Goal: Task Accomplishment & Management: Manage account settings

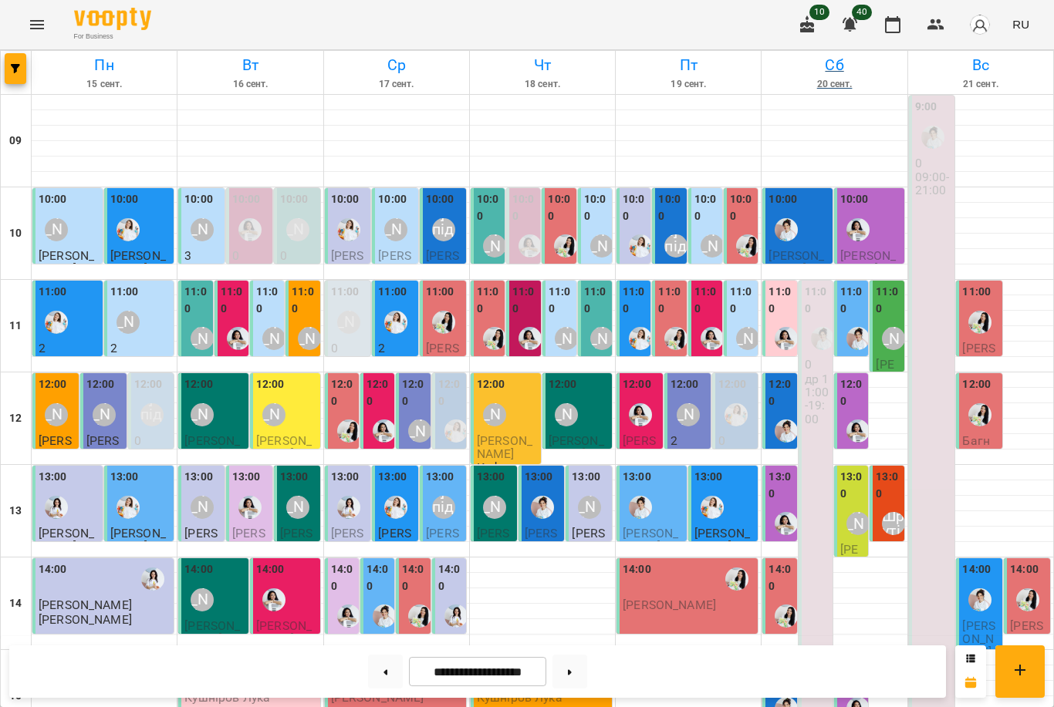
scroll to position [474, 0]
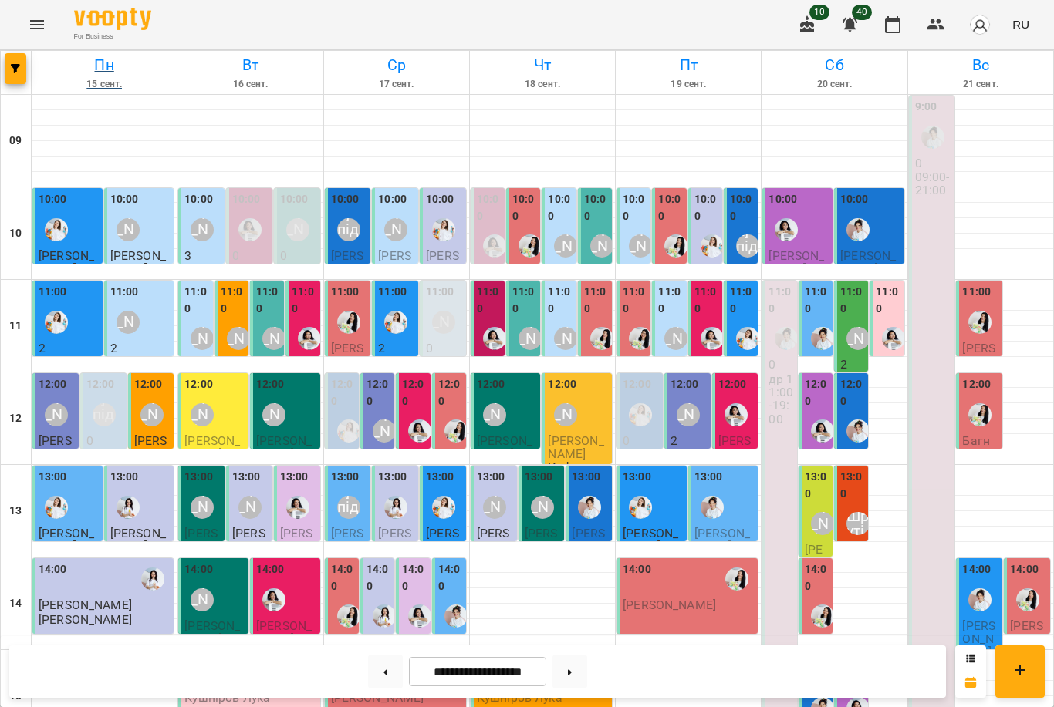
click at [46, 90] on h6 "15 сент." at bounding box center [104, 84] width 140 height 15
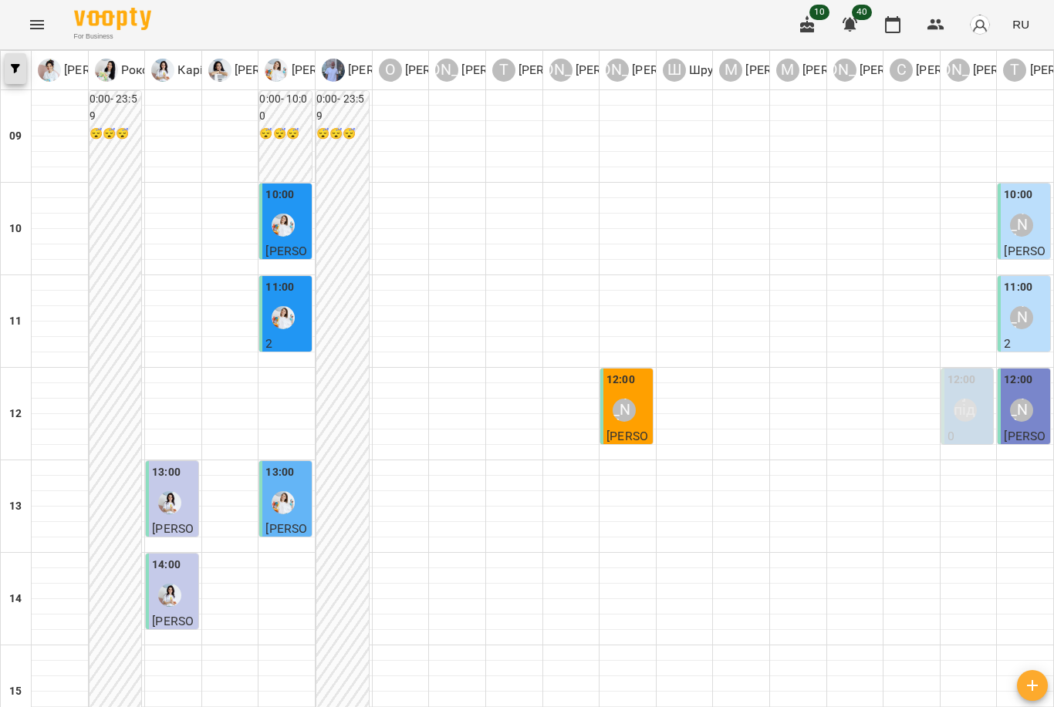
click at [15, 76] on button "button" at bounding box center [16, 68] width 22 height 31
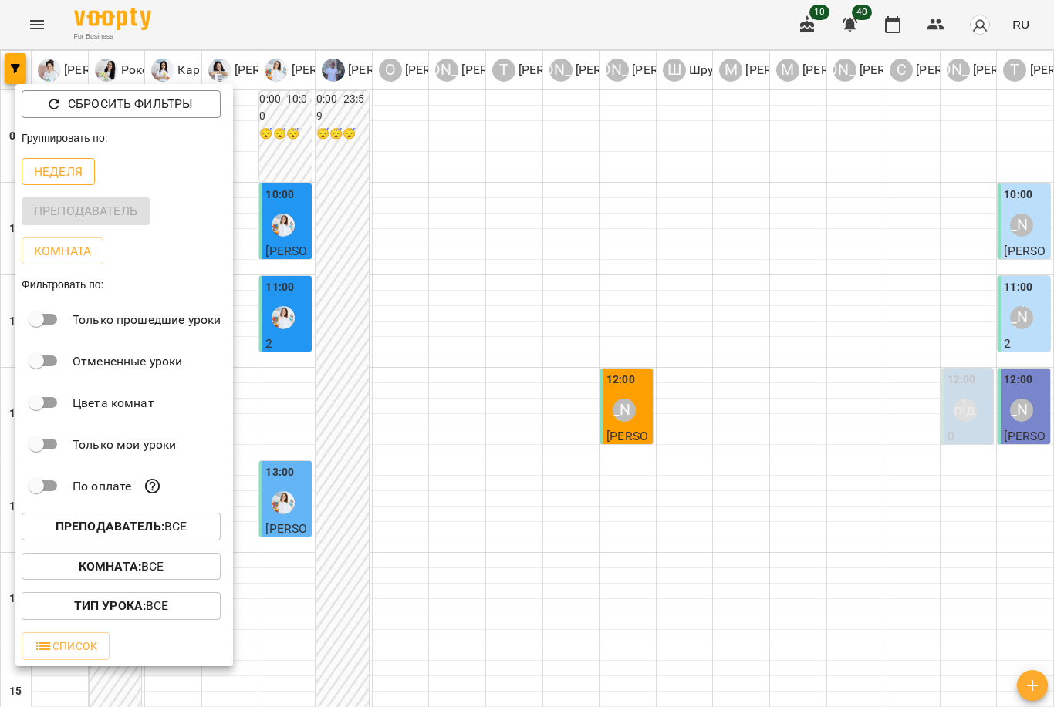
click at [71, 181] on button "Неделя" at bounding box center [58, 172] width 73 height 28
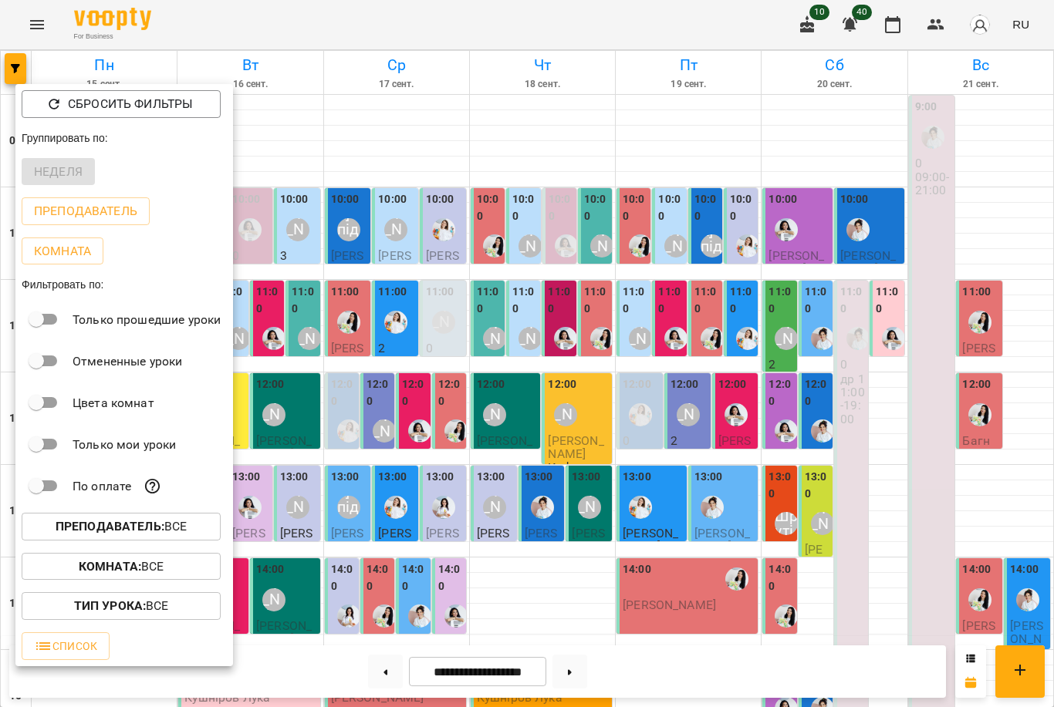
click at [264, 339] on div at bounding box center [527, 353] width 1054 height 707
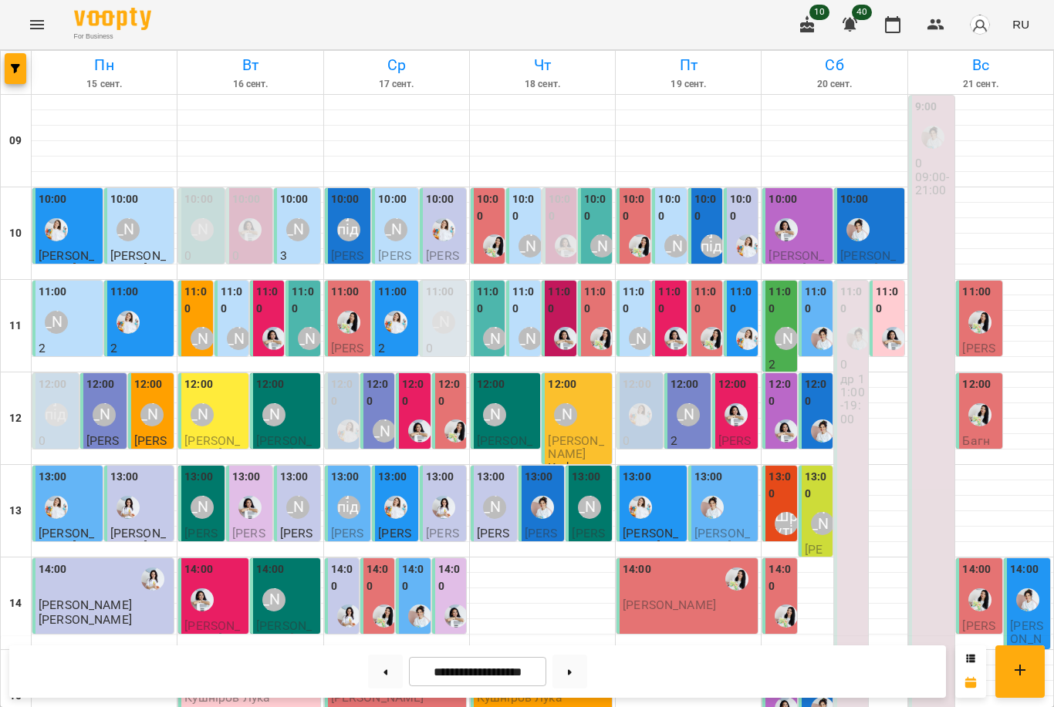
click at [264, 339] on img "Анна Білан" at bounding box center [273, 338] width 23 height 23
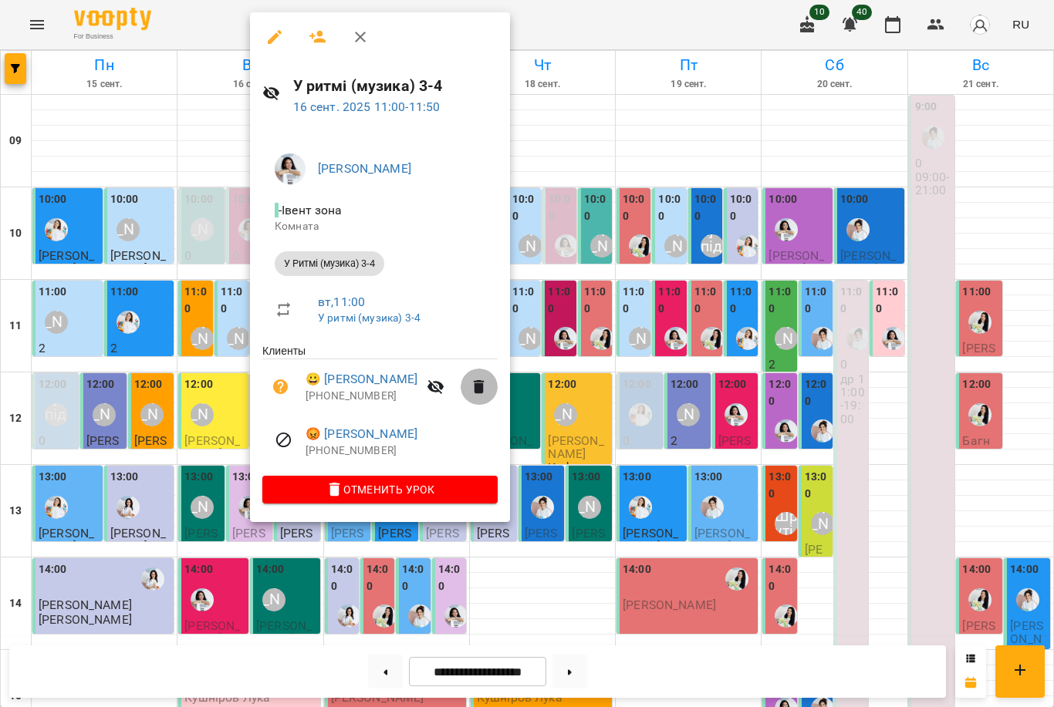
click at [470, 385] on icon "button" at bounding box center [479, 387] width 19 height 19
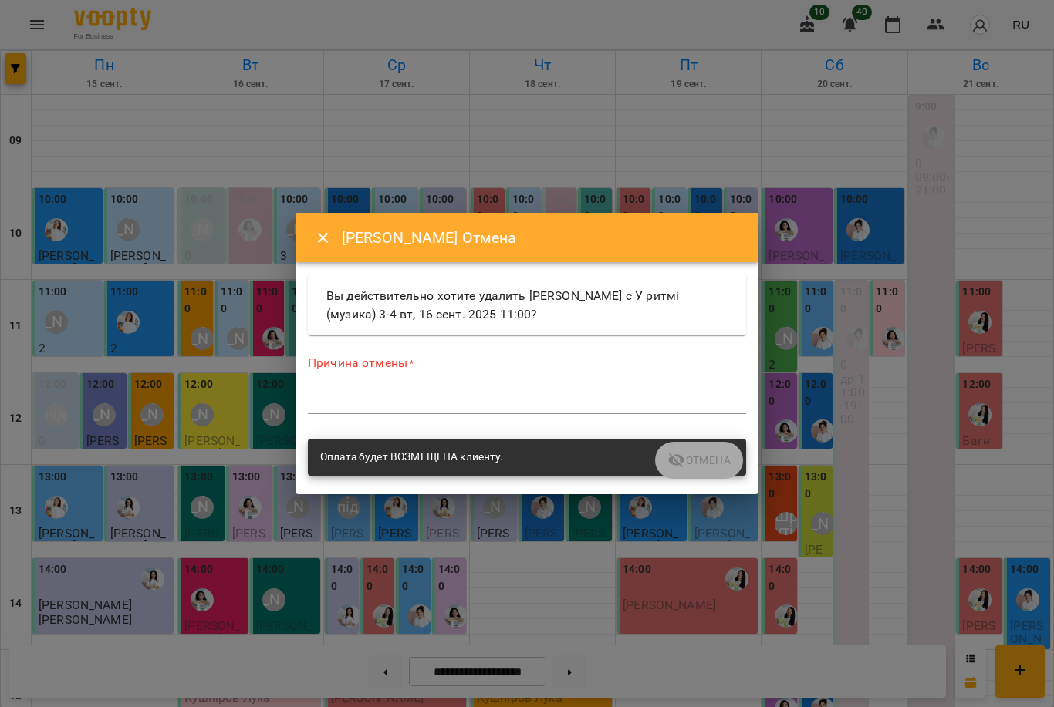
click at [534, 395] on textarea at bounding box center [527, 402] width 438 height 14
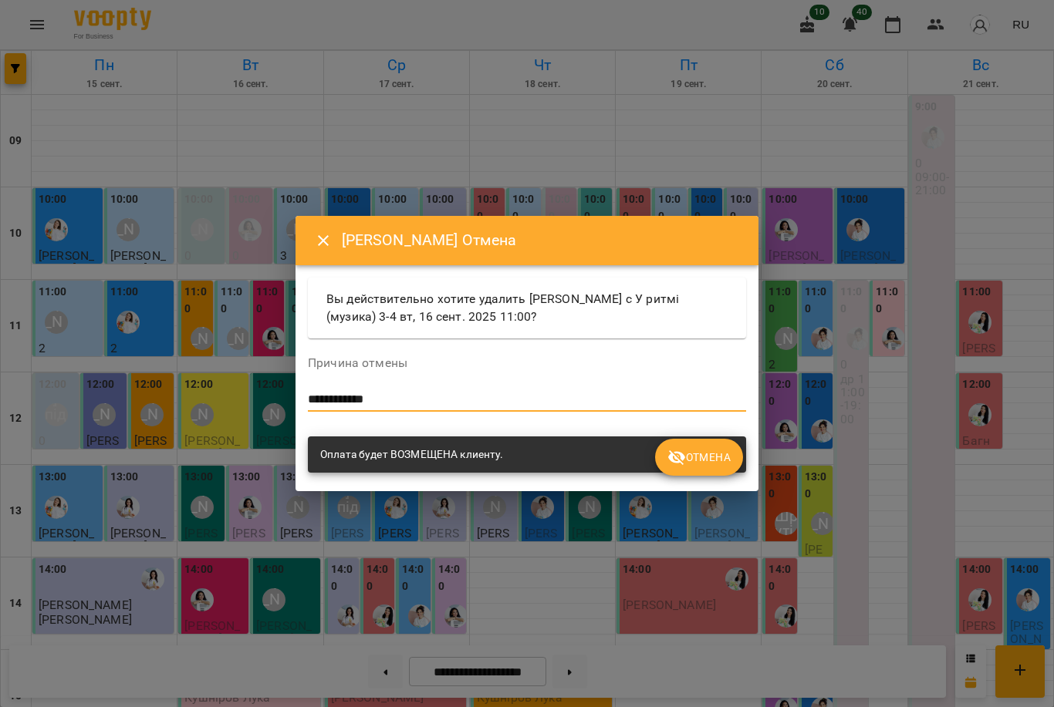
type textarea "**********"
click at [700, 456] on span "Отмена" at bounding box center [698, 457] width 63 height 19
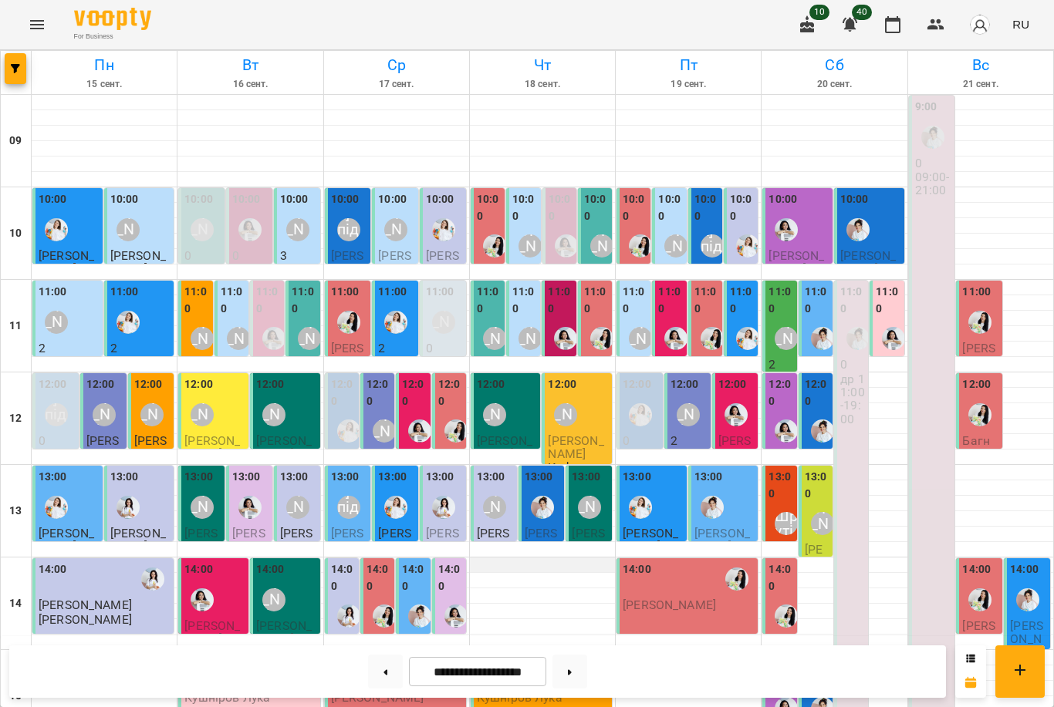
scroll to position [437, 0]
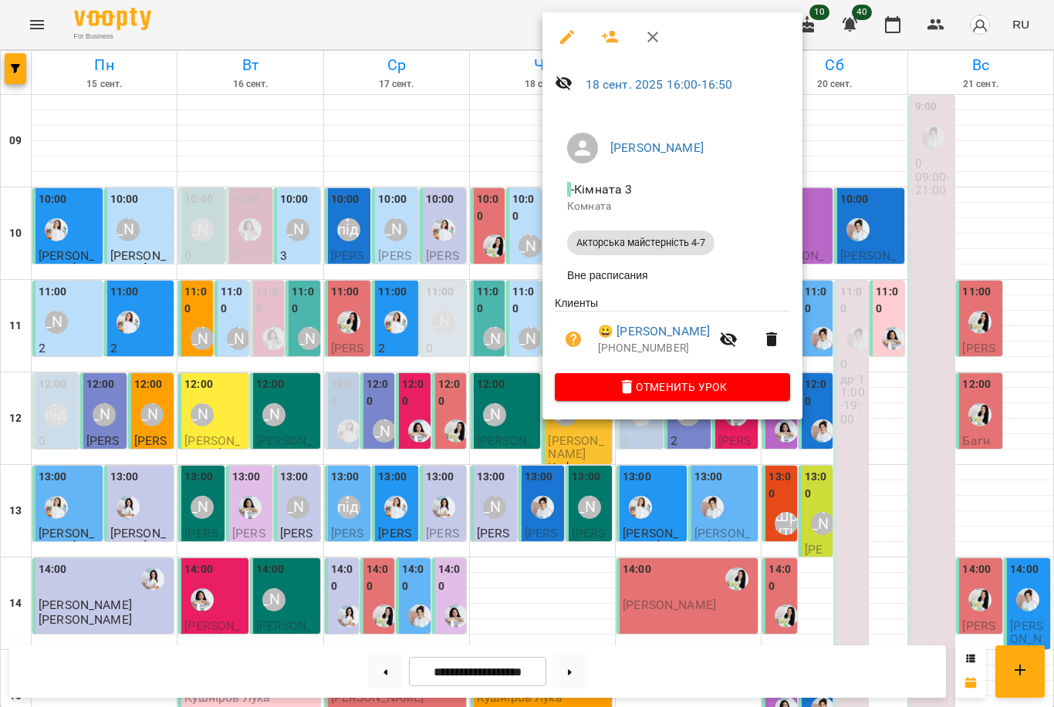
click at [486, 248] on div at bounding box center [527, 353] width 1054 height 707
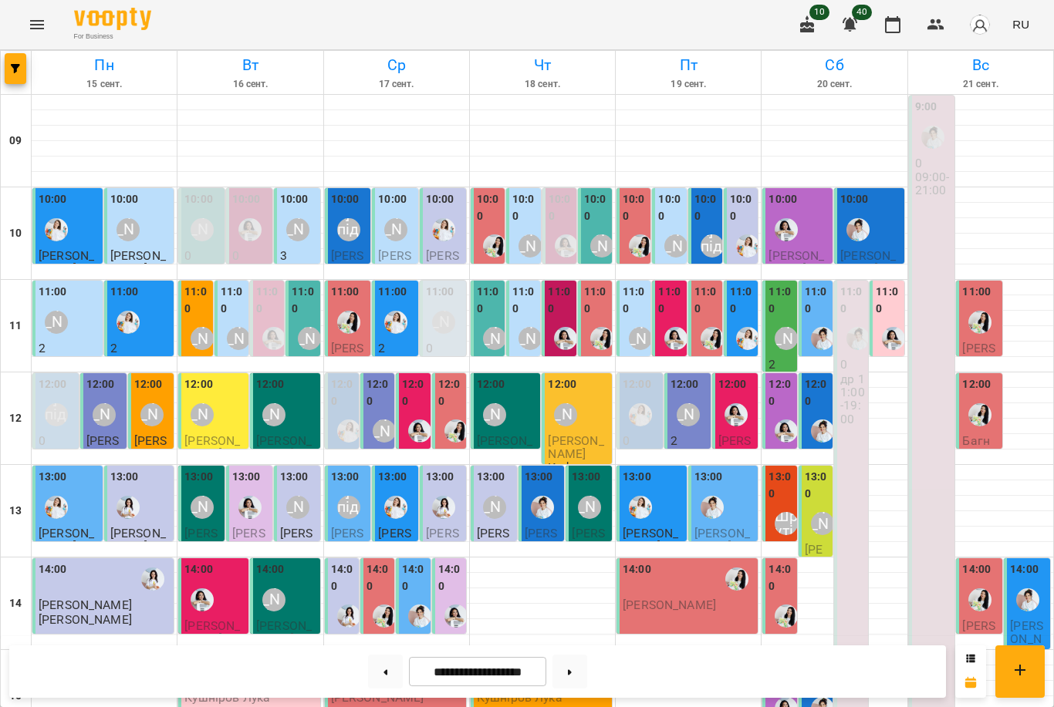
click at [486, 654] on div "15:00" at bounding box center [491, 671] width 29 height 35
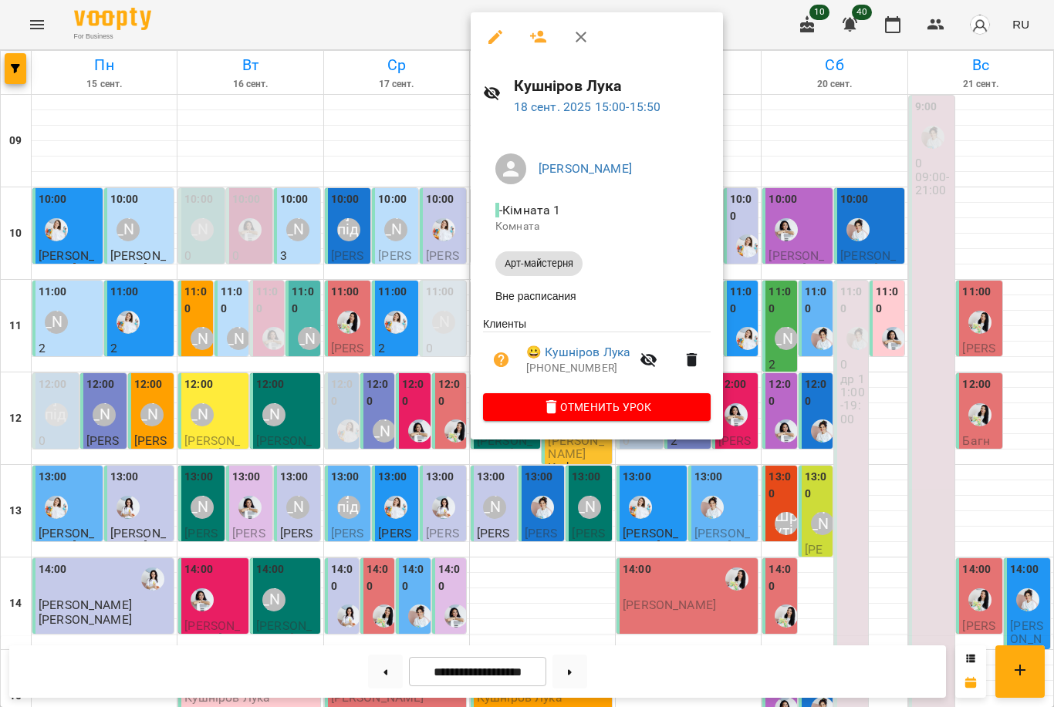
click at [348, 266] on div at bounding box center [527, 353] width 1054 height 707
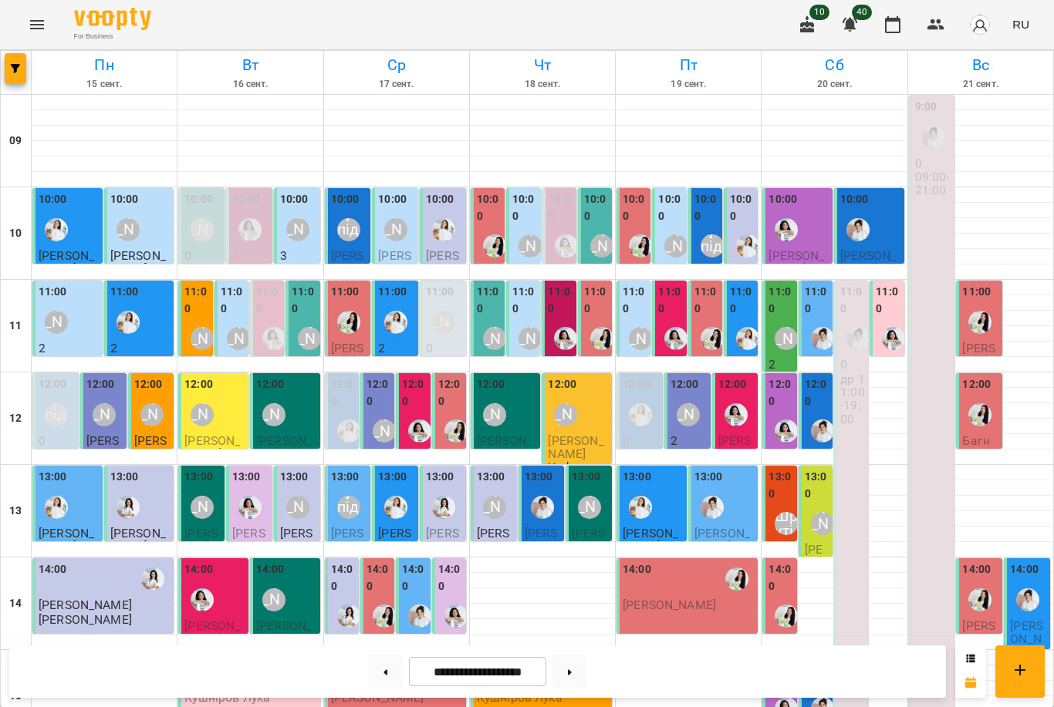
scroll to position [89, 0]
click at [585, 376] on div "12:00 [PERSON_NAME]" at bounding box center [578, 404] width 61 height 56
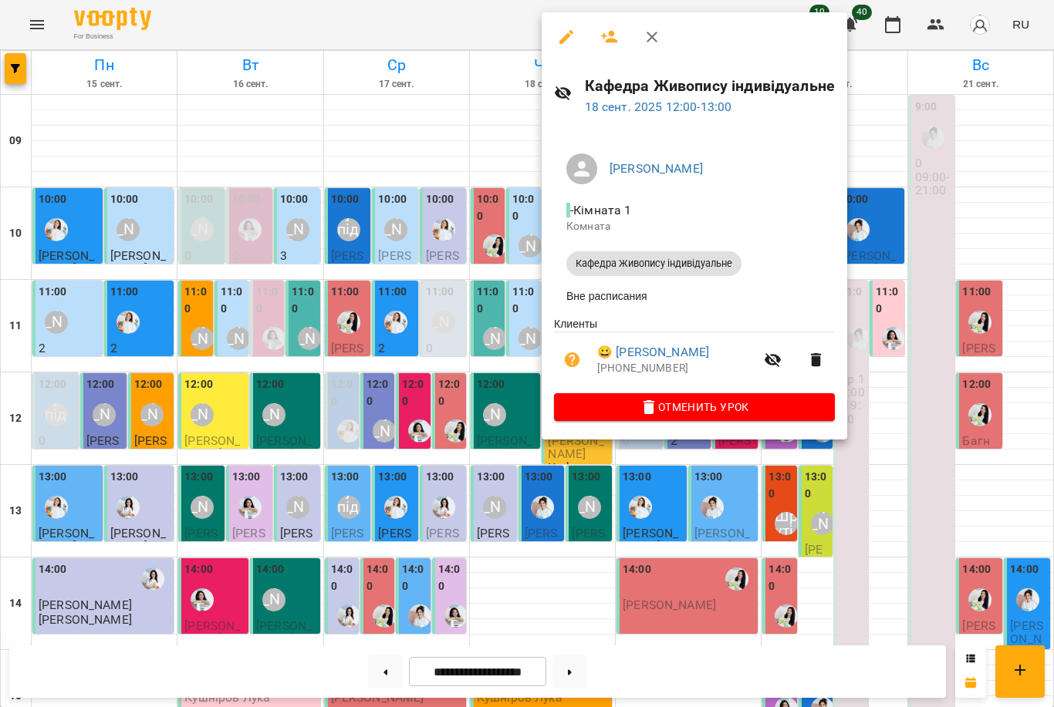
click at [439, 341] on div at bounding box center [527, 353] width 1054 height 707
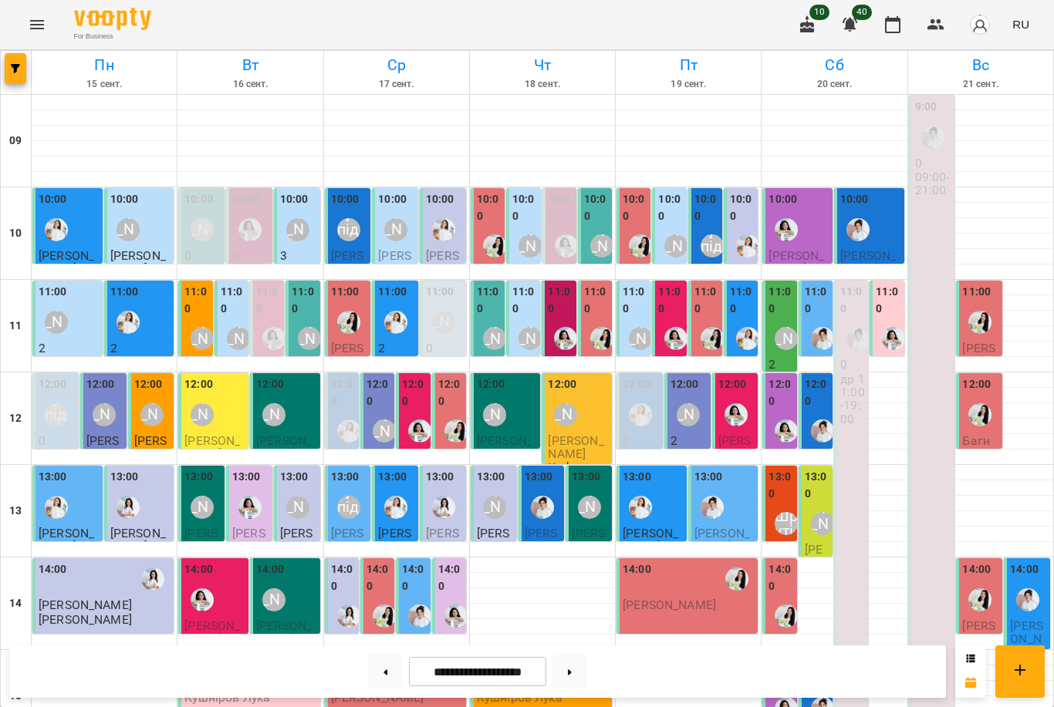
click at [578, 397] on div "[PERSON_NAME]" at bounding box center [565, 414] width 35 height 35
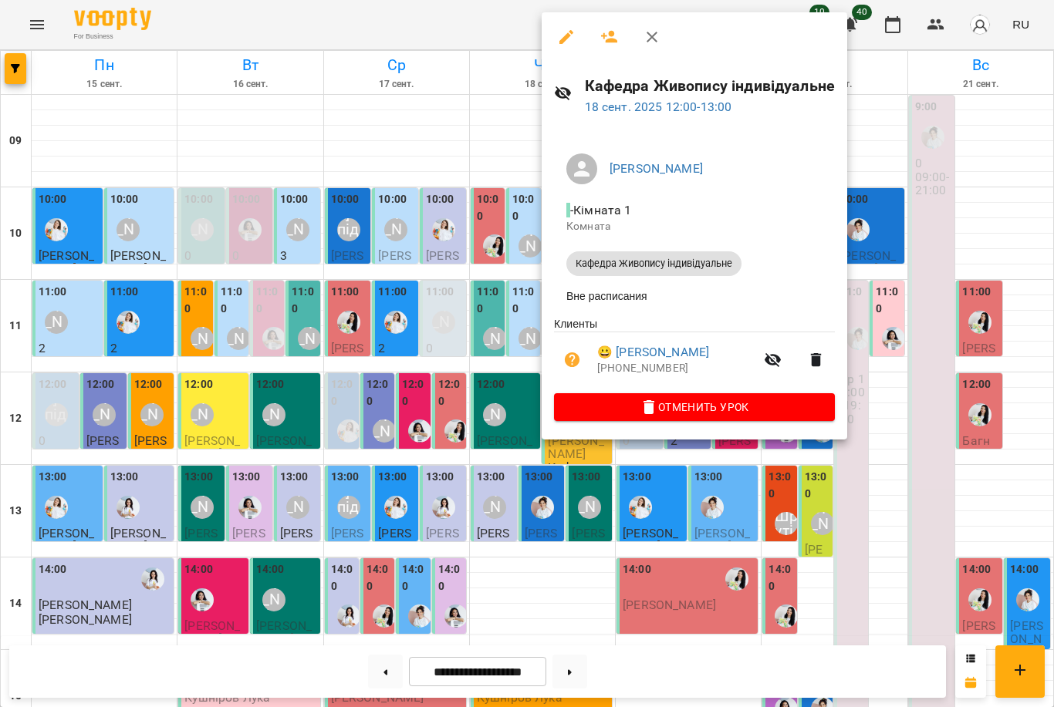
click at [565, 40] on icon "button" at bounding box center [566, 37] width 14 height 14
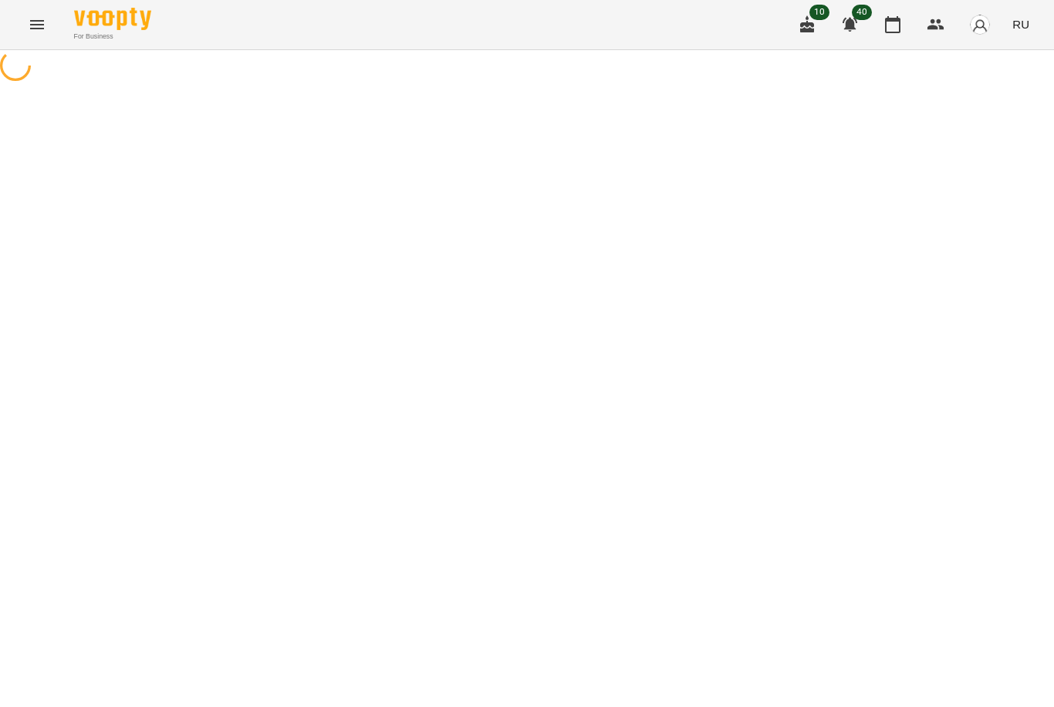
select select "**********"
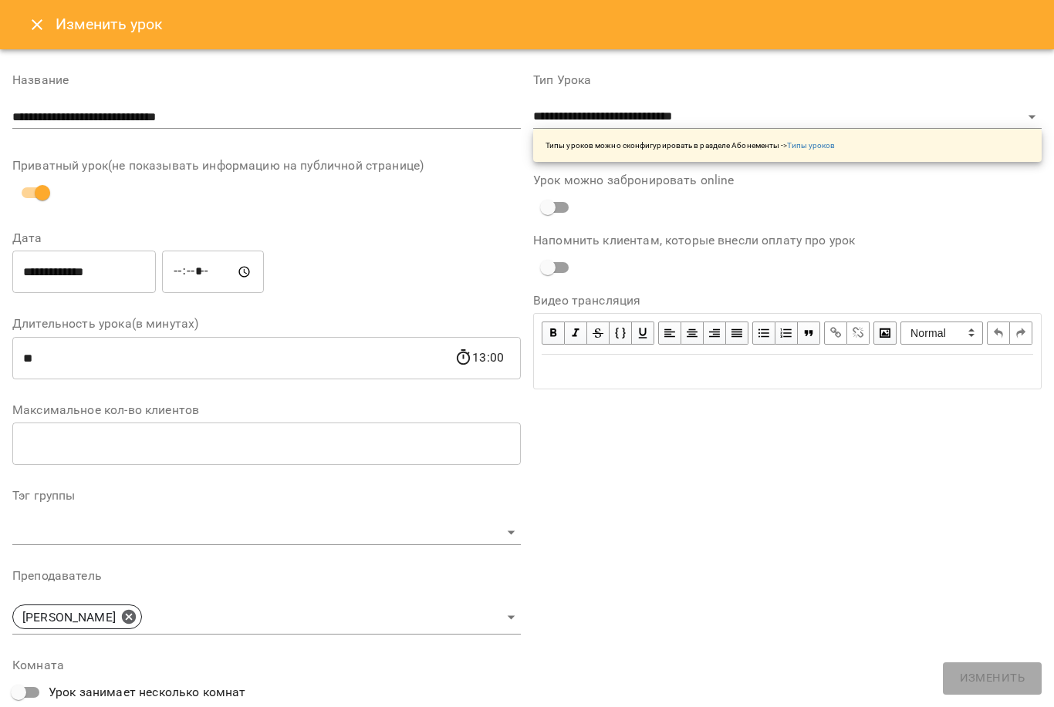
scroll to position [63, 0]
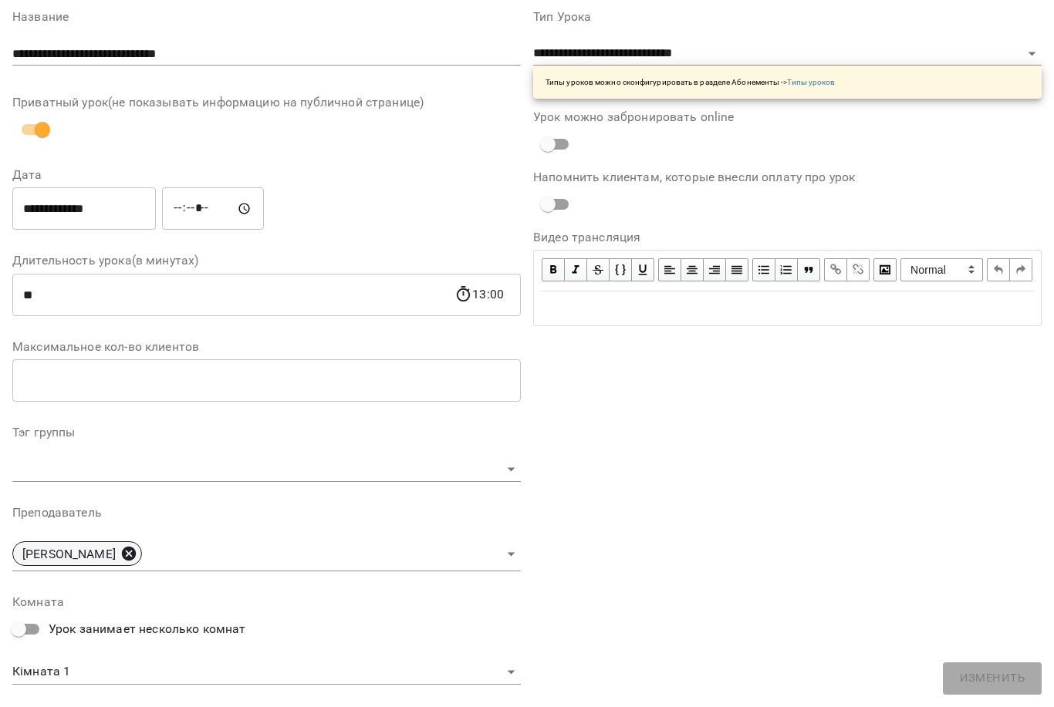
click at [120, 549] on icon at bounding box center [128, 553] width 17 height 17
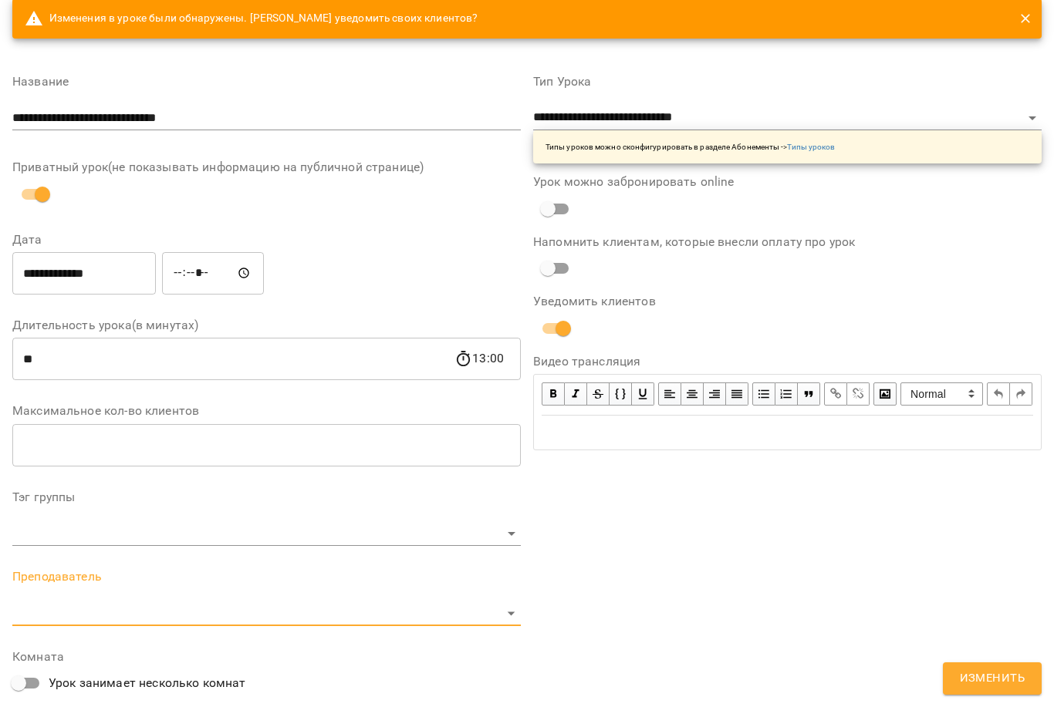
click at [117, 593] on div "Преподаватель ​" at bounding box center [266, 598] width 508 height 55
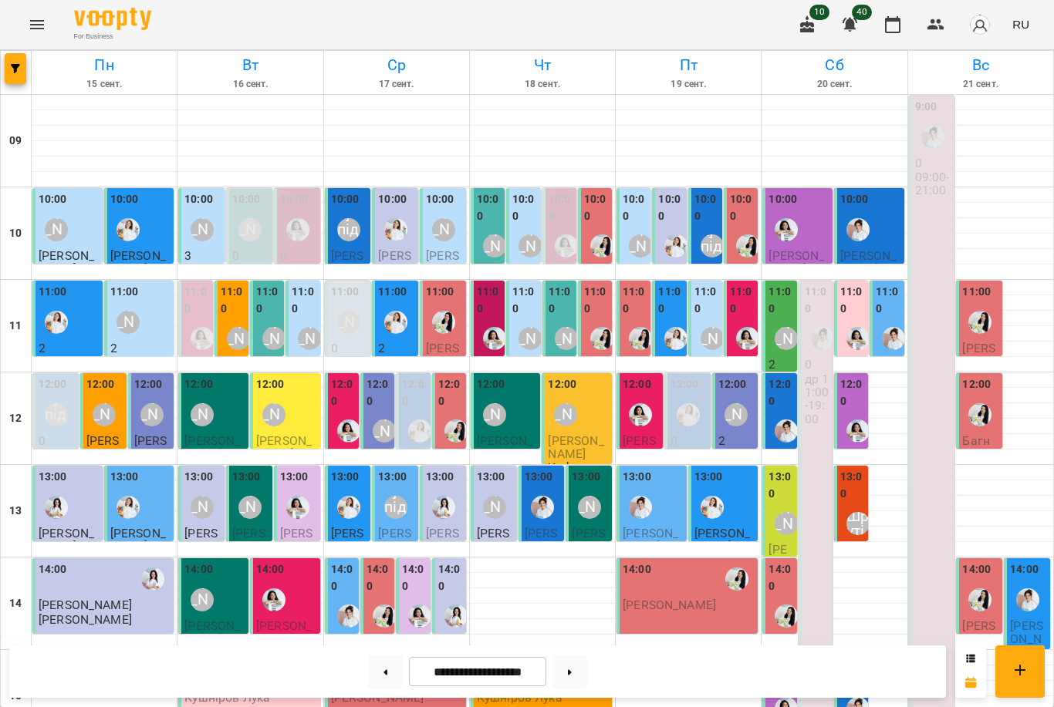
click at [292, 390] on div "12:00 [PERSON_NAME]" at bounding box center [286, 404] width 61 height 56
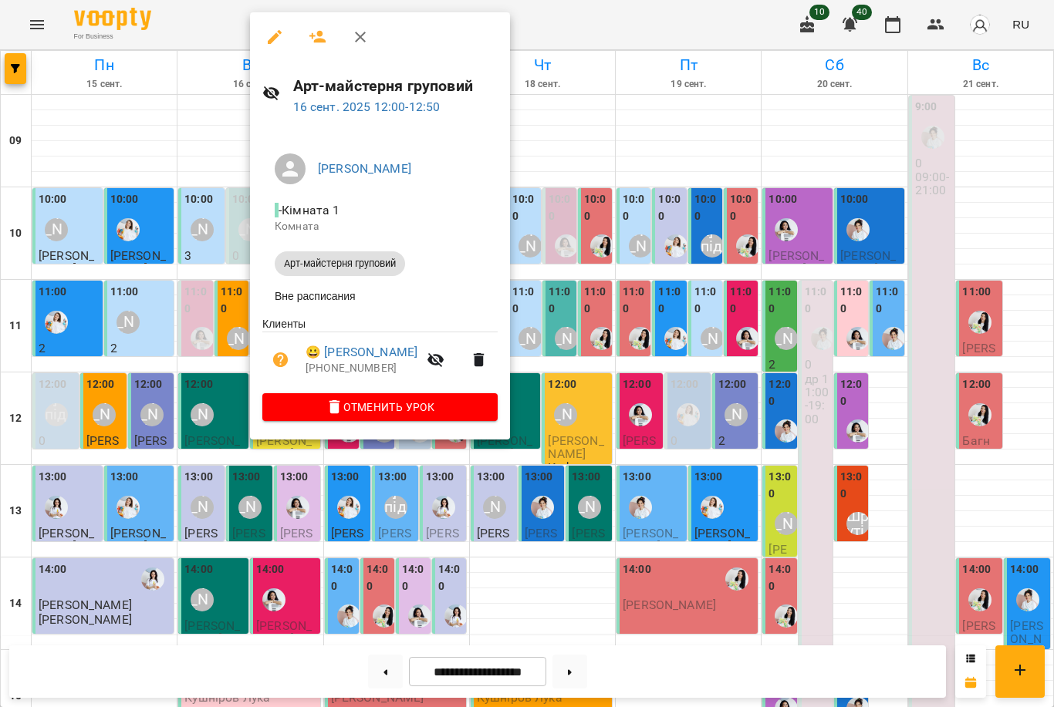
click at [281, 35] on icon "button" at bounding box center [274, 37] width 19 height 19
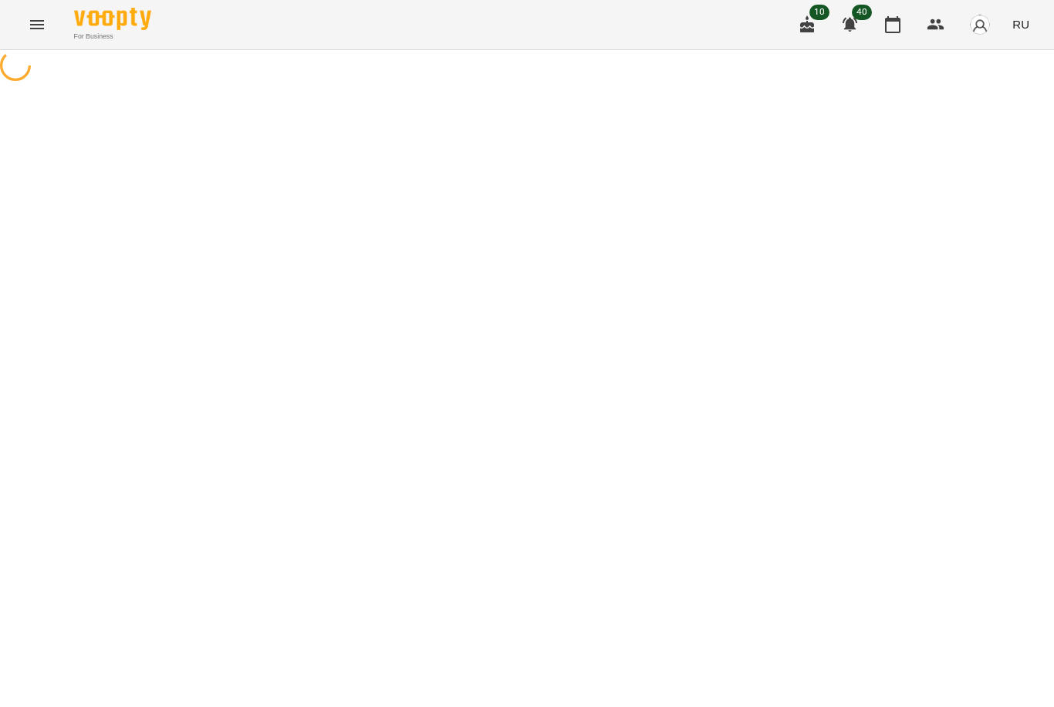
select select "**********"
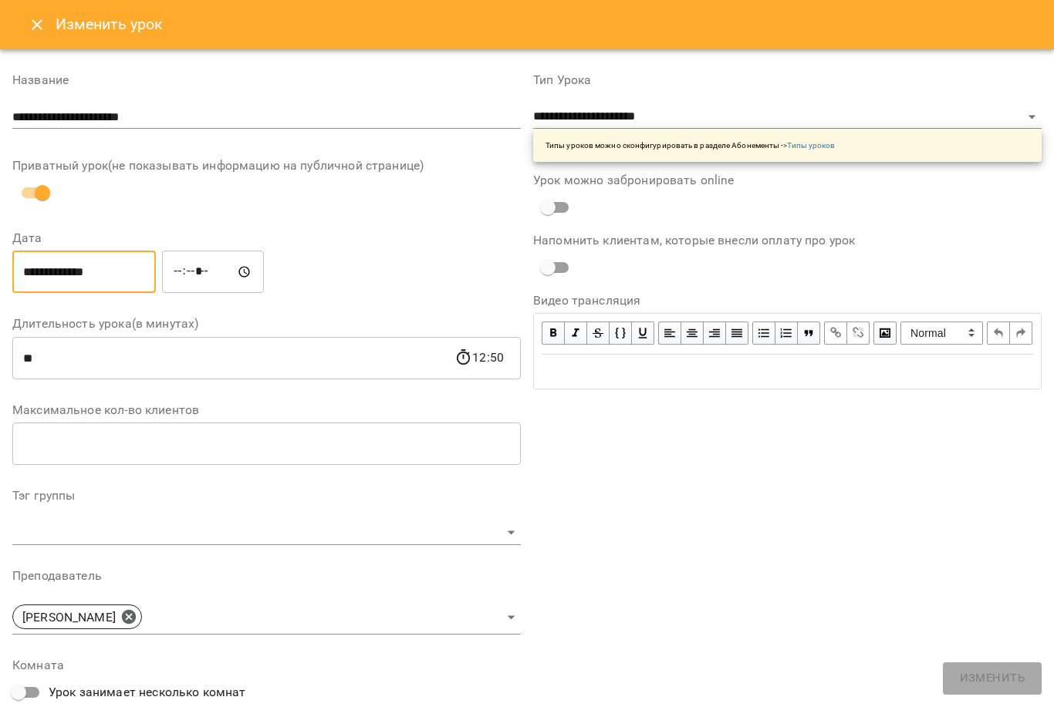
click at [124, 268] on input "**********" at bounding box center [83, 272] width 143 height 43
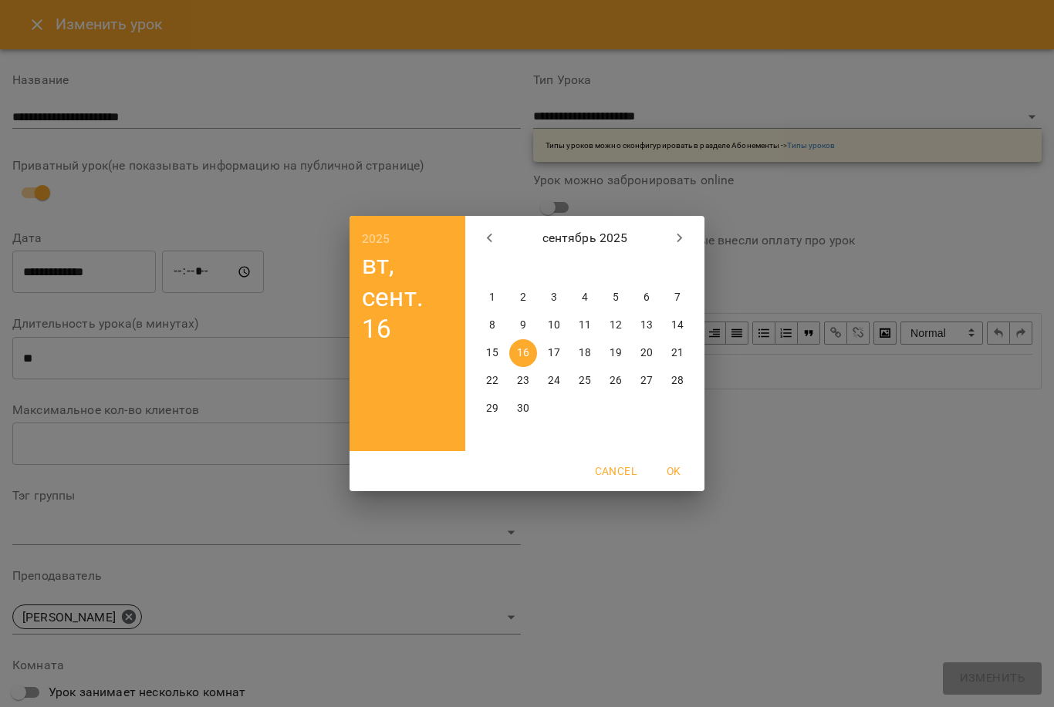
click at [555, 356] on p "17" at bounding box center [554, 353] width 12 height 15
type input "**********"
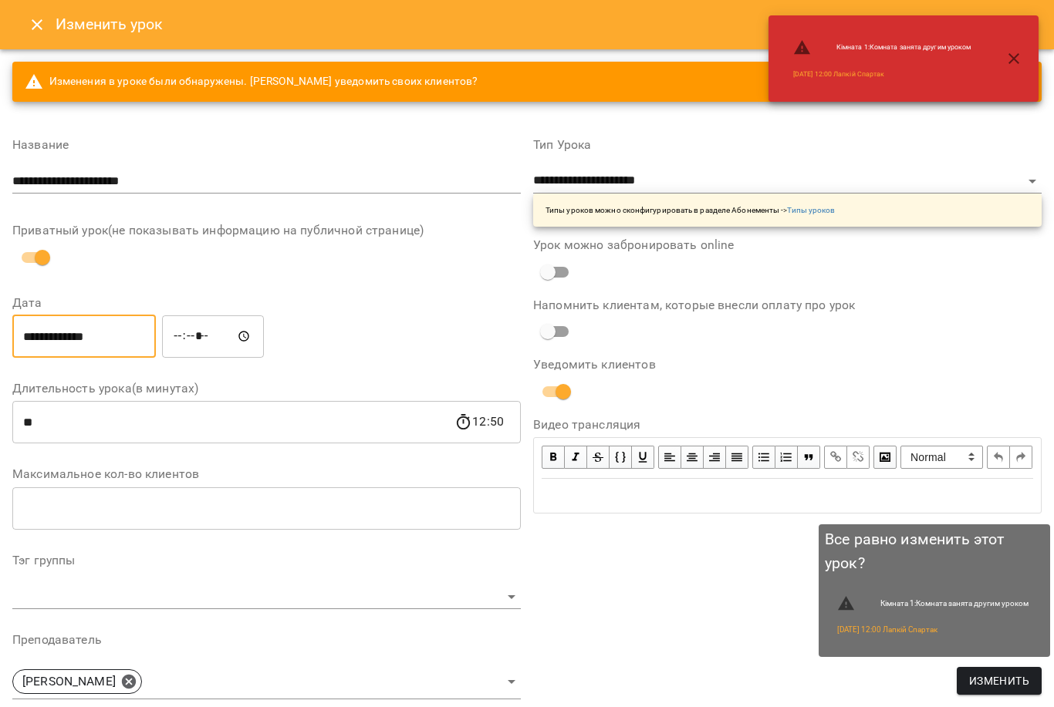
click at [984, 677] on span "Изменить" at bounding box center [999, 681] width 60 height 19
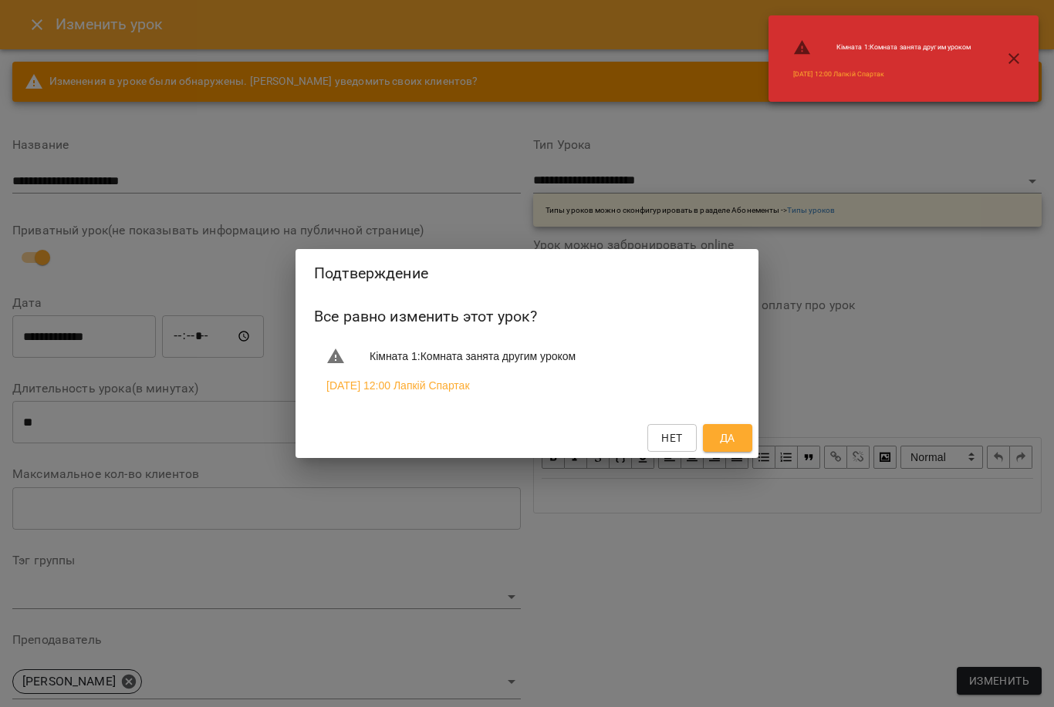
click at [728, 434] on span "Да" at bounding box center [727, 438] width 15 height 19
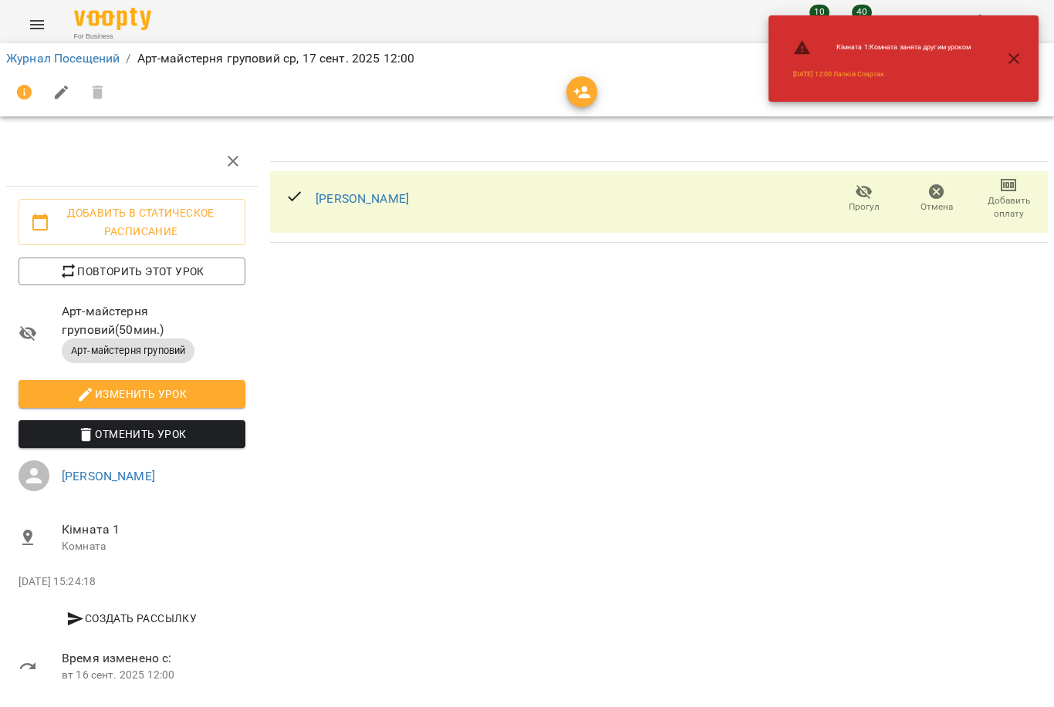
click at [1020, 56] on icon "button" at bounding box center [1013, 58] width 19 height 19
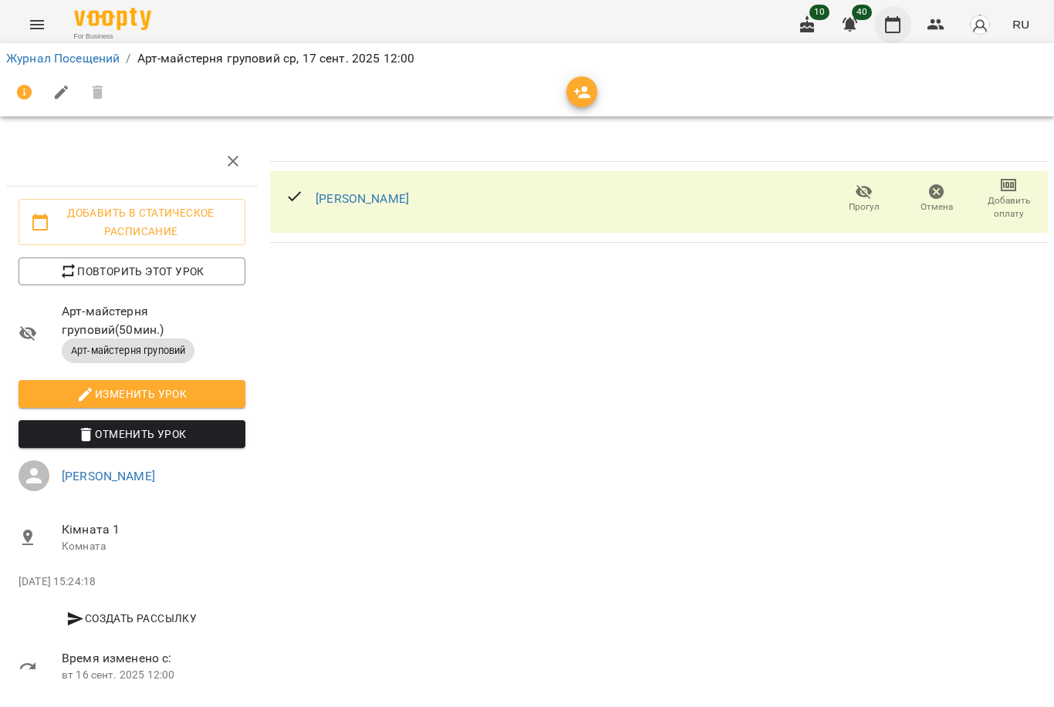
click at [879, 22] on button "button" at bounding box center [892, 24] width 37 height 37
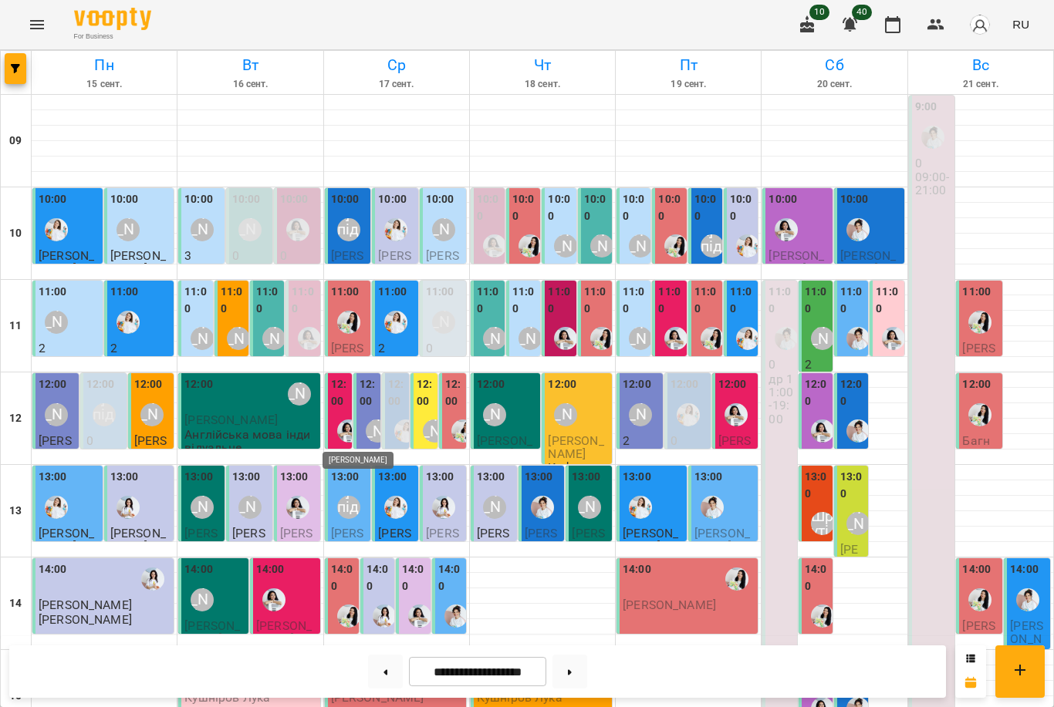
click at [341, 420] on img "Анна Білан" at bounding box center [348, 431] width 23 height 23
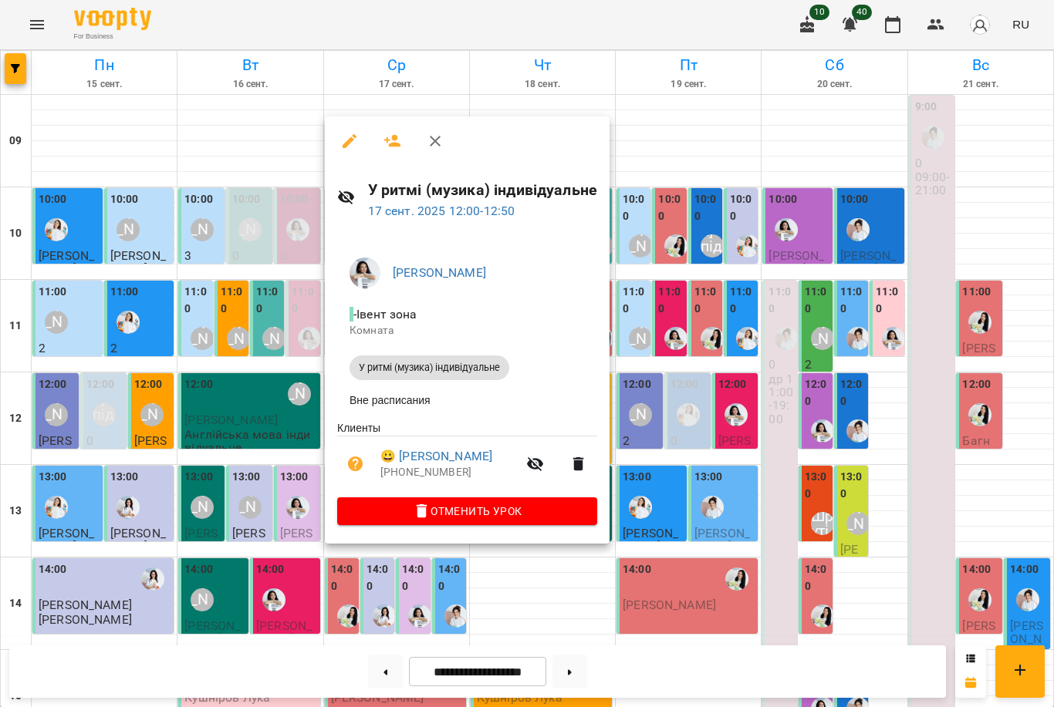
click at [393, 143] on icon "button" at bounding box center [392, 141] width 17 height 12
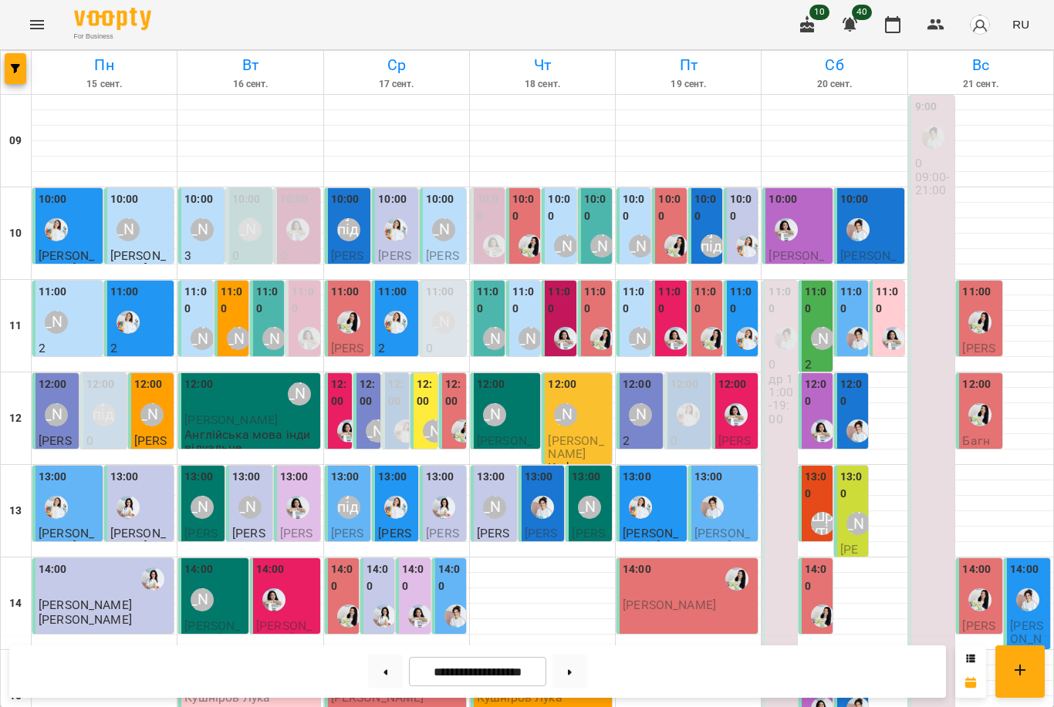
click at [348, 440] on img "Анна Білан" at bounding box center [348, 431] width 23 height 23
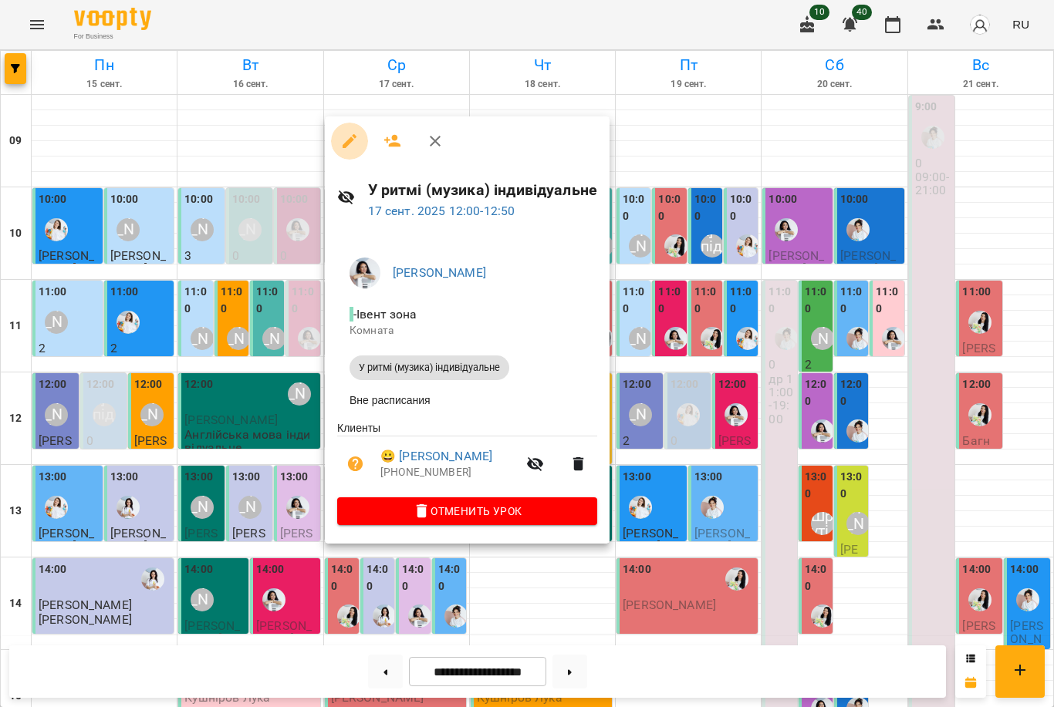
click at [356, 140] on icon "button" at bounding box center [349, 141] width 19 height 19
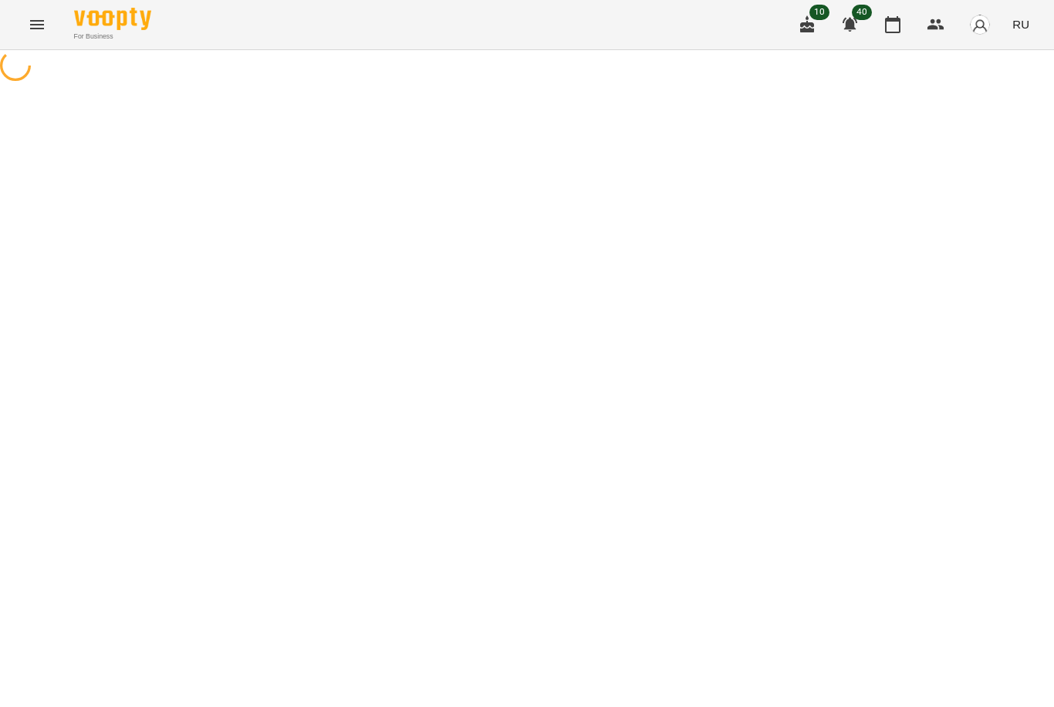
select select "**********"
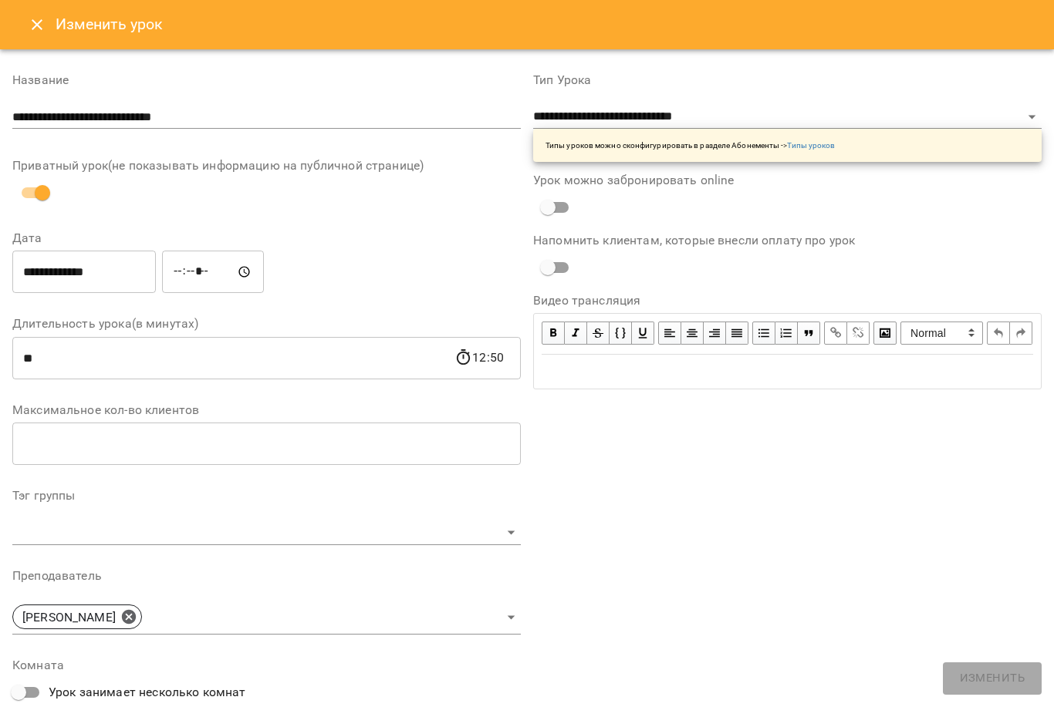
click at [118, 281] on input "**********" at bounding box center [83, 272] width 143 height 43
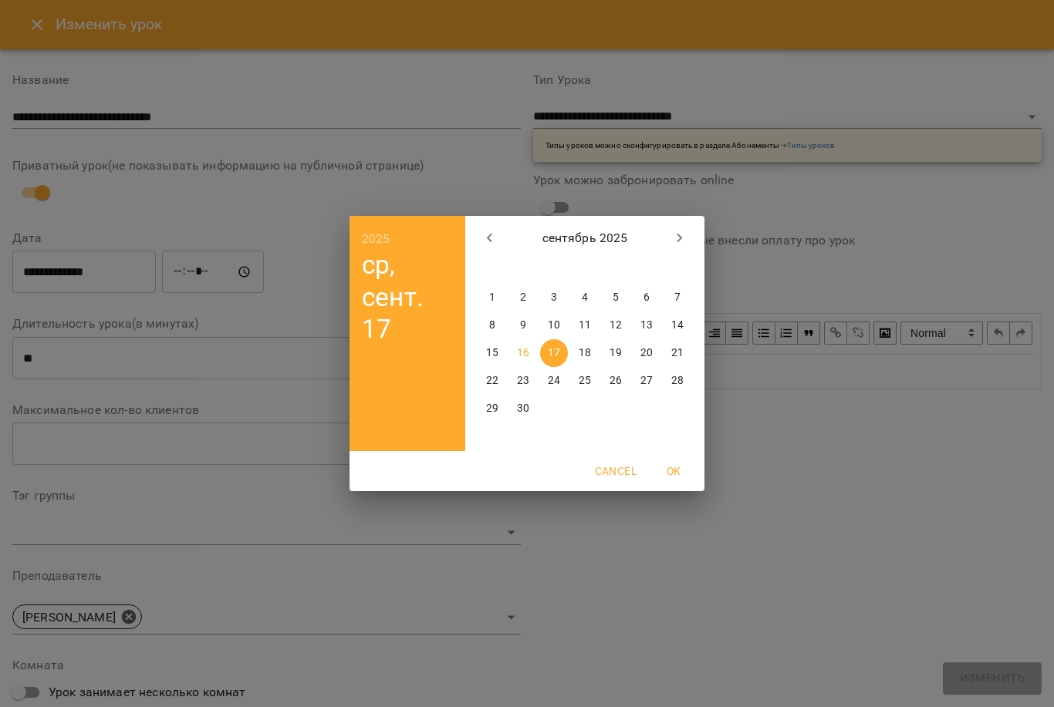
click at [522, 348] on p "16" at bounding box center [523, 353] width 12 height 15
type input "**********"
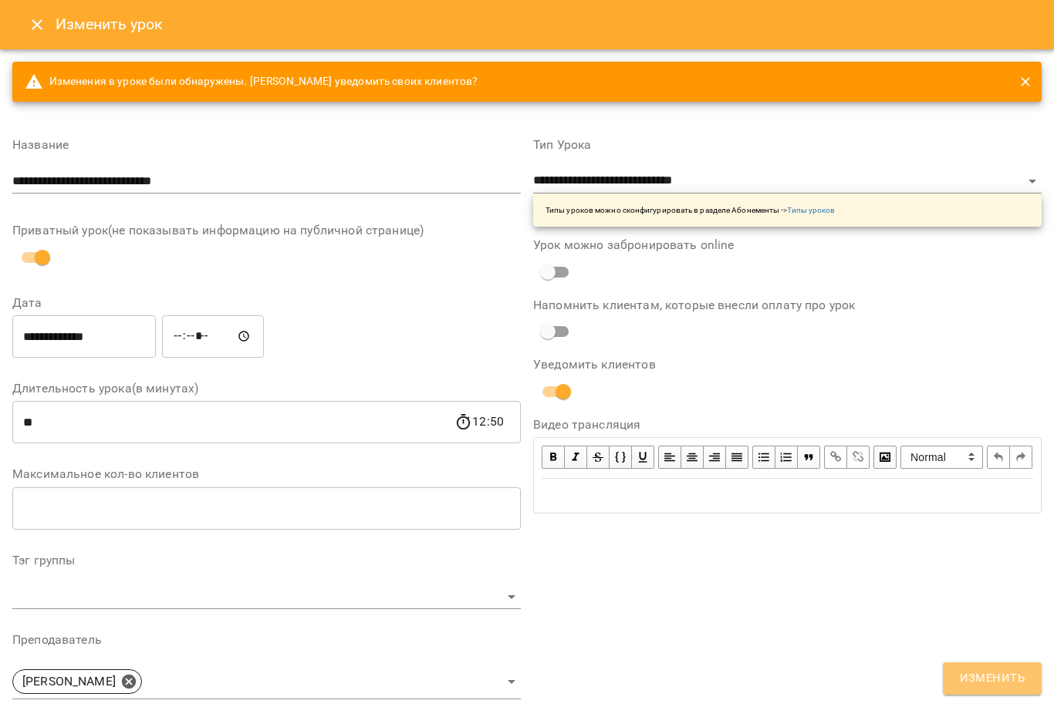
click at [995, 671] on span "Изменить" at bounding box center [992, 679] width 65 height 20
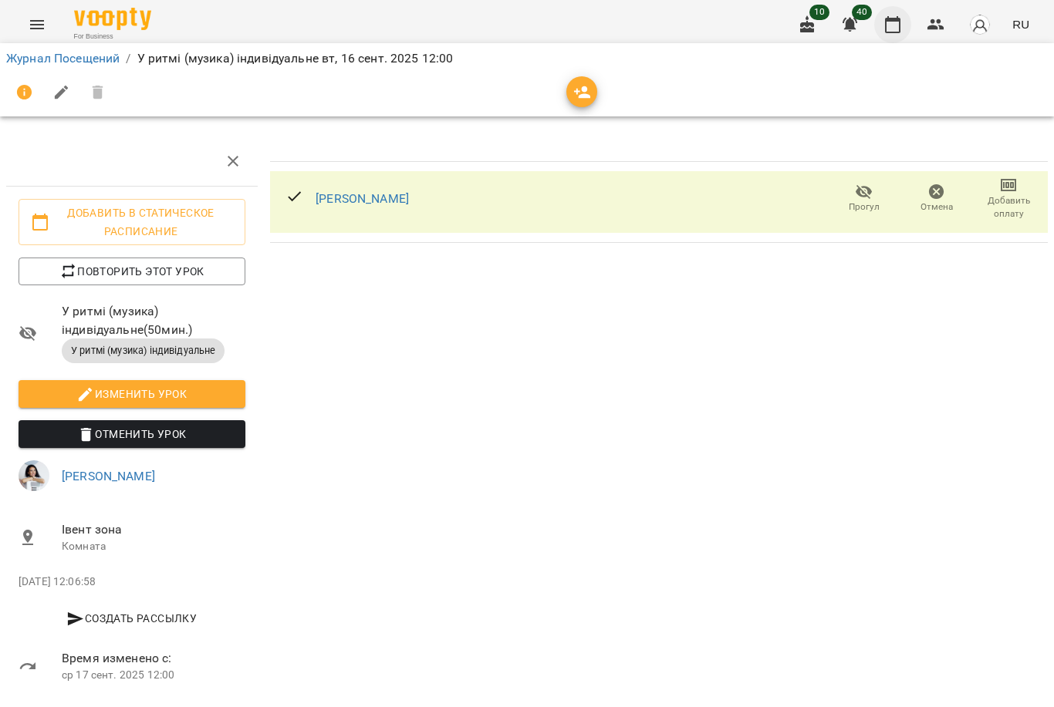
click at [894, 30] on icon "button" at bounding box center [892, 24] width 19 height 19
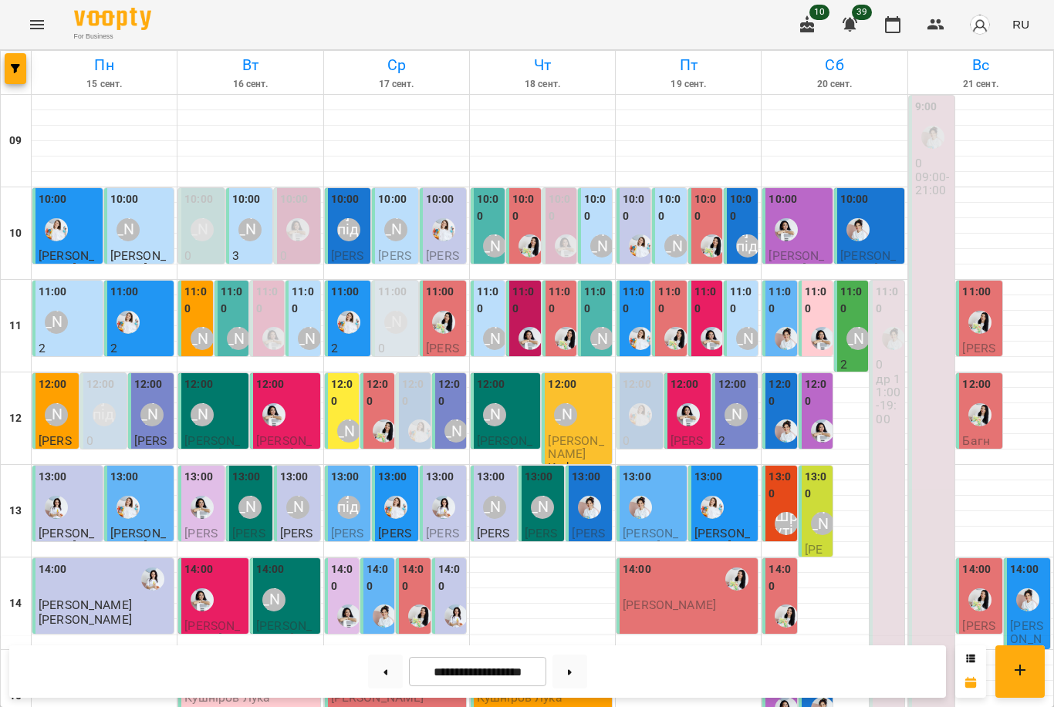
scroll to position [474, 0]
